Goal: Transaction & Acquisition: Purchase product/service

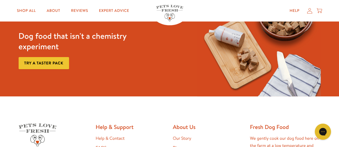
scroll to position [862, 0]
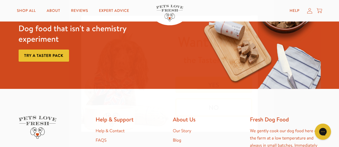
click at [210, 82] on button "YES" at bounding box center [213, 85] width 77 height 16
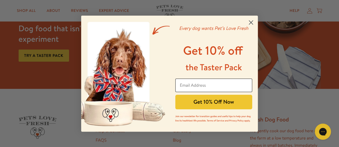
click at [188, 83] on input "Email Address" at bounding box center [213, 85] width 77 height 13
type input "michaela.hills@sealedair.com"
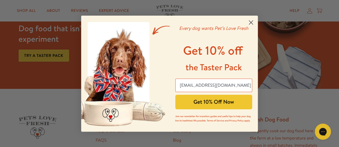
click at [206, 104] on button "Get 10% Off Now" at bounding box center [213, 102] width 77 height 15
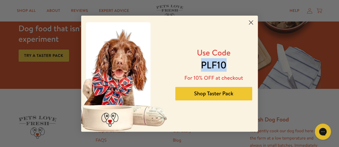
drag, startPoint x: 200, startPoint y: 64, endPoint x: 224, endPoint y: 67, distance: 24.6
click at [224, 67] on p "PLF10" at bounding box center [214, 64] width 70 height 13
copy span "PLF10"
click at [213, 94] on button "Shop Taster Pack" at bounding box center [213, 93] width 77 height 13
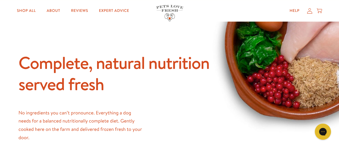
scroll to position [243, 0]
